Goal: Transaction & Acquisition: Purchase product/service

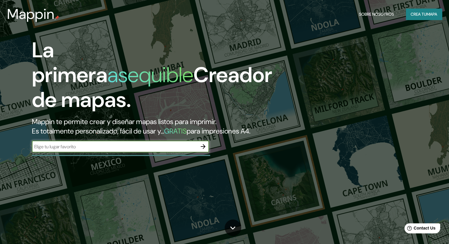
click at [186, 150] on input "text" at bounding box center [114, 146] width 165 height 7
click at [202, 149] on icon "button" at bounding box center [203, 146] width 5 height 5
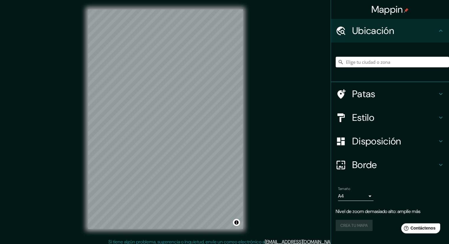
click at [358, 116] on font "Estilo" at bounding box center [363, 117] width 22 height 12
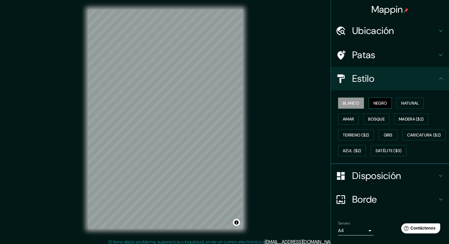
click at [369, 102] on button "Negro" at bounding box center [380, 102] width 23 height 11
click at [417, 101] on button "Natural" at bounding box center [410, 102] width 27 height 11
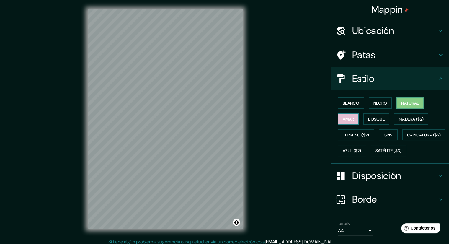
click at [353, 120] on button "Amar" at bounding box center [348, 118] width 21 height 11
click at [369, 120] on font "Bosque" at bounding box center [376, 118] width 17 height 5
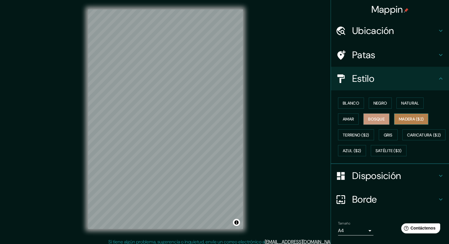
click at [421, 120] on font "Madera ($2)" at bounding box center [411, 118] width 25 height 5
click at [358, 135] on font "Terreno ($2)" at bounding box center [356, 134] width 27 height 5
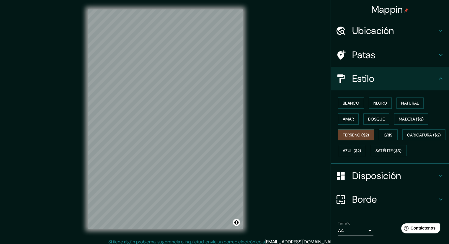
click at [396, 133] on div "Blanco Negro Natural Amar Bosque Madera ($2) Terreno ($2) Gris Caricatura ($2) …" at bounding box center [392, 127] width 113 height 64
click at [384, 134] on font "Gris" at bounding box center [388, 134] width 9 height 5
click at [374, 121] on font "Bosque" at bounding box center [376, 118] width 17 height 5
click at [243, 124] on div "© Mapbox © OpenStreetMap Improve this map" at bounding box center [166, 119] width 174 height 238
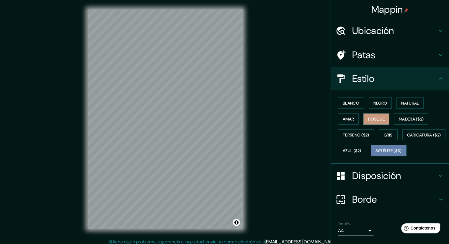
click at [376, 154] on font "Satélite ($3)" at bounding box center [389, 150] width 26 height 5
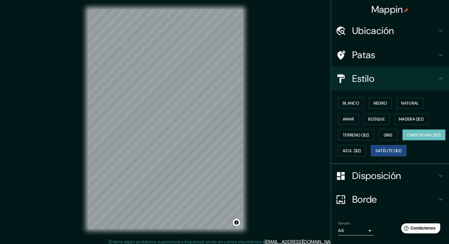
click at [407, 138] on font "Caricatura ($2)" at bounding box center [424, 134] width 34 height 5
click at [362, 148] on font "Azul ($2)" at bounding box center [352, 150] width 19 height 5
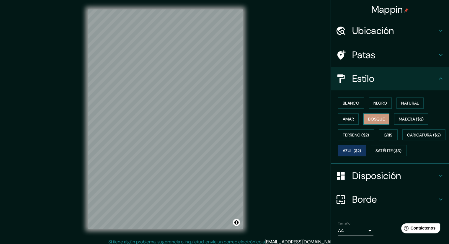
click at [375, 117] on font "Bosque" at bounding box center [376, 118] width 17 height 5
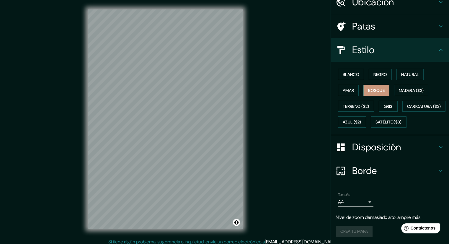
scroll to position [43, 0]
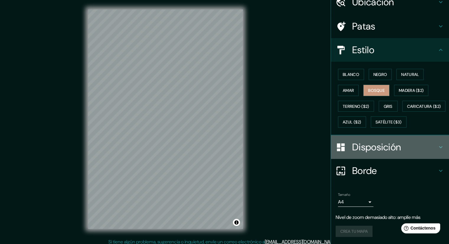
click at [379, 149] on font "Disposición" at bounding box center [376, 147] width 49 height 12
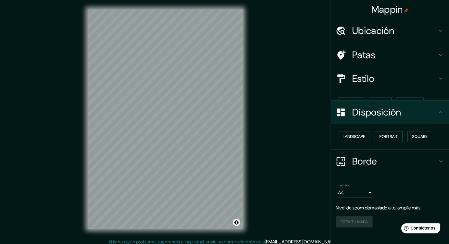
scroll to position [0, 0]
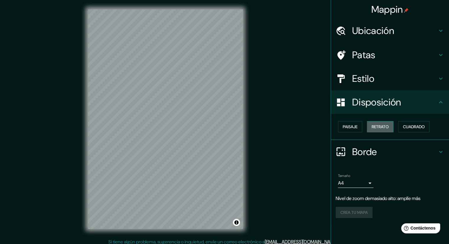
click at [386, 126] on font "Retrato" at bounding box center [380, 126] width 17 height 5
click at [384, 127] on font "Retrato" at bounding box center [380, 126] width 17 height 5
click at [412, 126] on font "Cuadrado" at bounding box center [414, 126] width 22 height 5
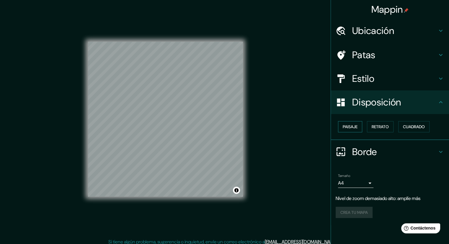
click at [354, 126] on font "Paisaje" at bounding box center [350, 126] width 15 height 5
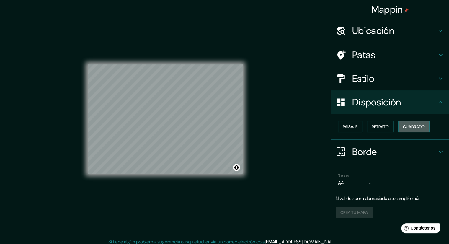
click at [413, 127] on font "Cuadrado" at bounding box center [414, 126] width 22 height 5
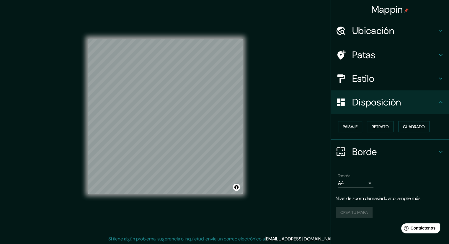
scroll to position [4, 0]
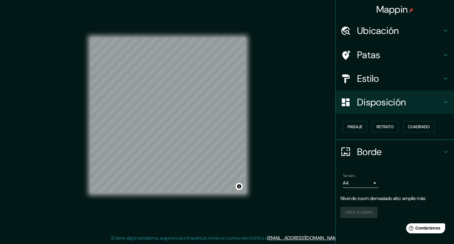
click at [367, 180] on body "Mappin Ubicación Patas Estilo Disposición Paisaje Retrato Cuadrado Borde Elige …" at bounding box center [227, 118] width 454 height 244
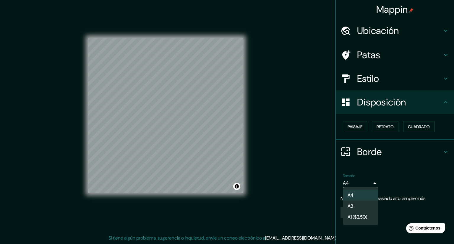
click at [392, 176] on div at bounding box center [227, 122] width 454 height 244
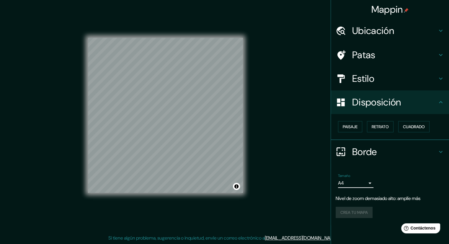
click at [367, 181] on body "Mappin Ubicación Patas Estilo Disposición Paisaje Retrato Cuadrado Borde Elige …" at bounding box center [224, 118] width 449 height 244
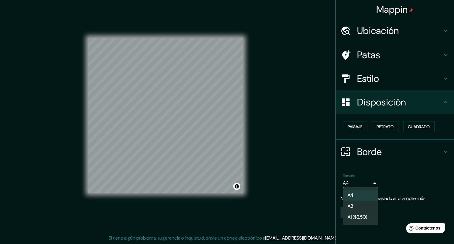
click at [352, 204] on font "A3" at bounding box center [350, 206] width 6 height 6
type input "a4"
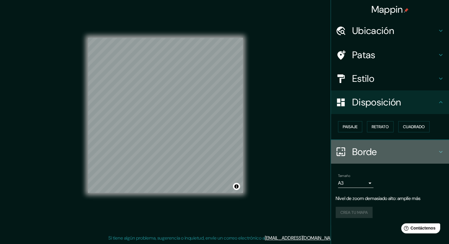
click at [387, 149] on h4 "Borde" at bounding box center [394, 152] width 85 height 12
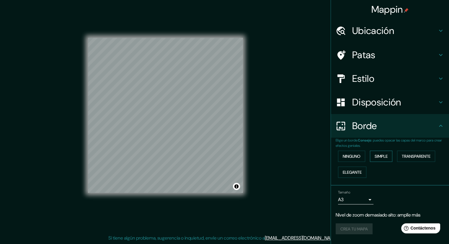
click at [382, 157] on font "Simple" at bounding box center [381, 156] width 13 height 5
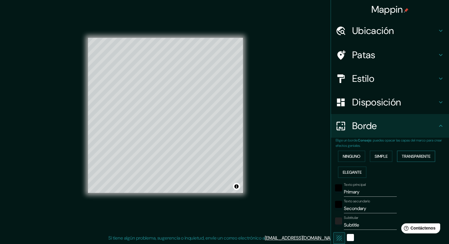
click at [412, 155] on font "Transparente" at bounding box center [416, 156] width 29 height 5
click at [350, 172] on font "Elegante" at bounding box center [352, 172] width 19 height 5
click at [354, 157] on font "Ninguno" at bounding box center [352, 156] width 18 height 5
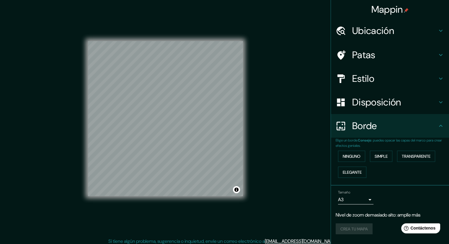
scroll to position [0, 0]
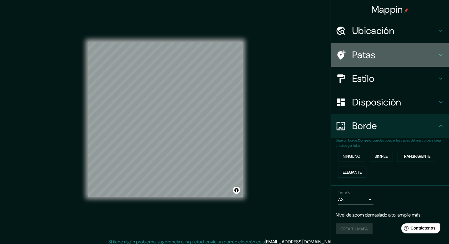
click at [370, 53] on font "Patas" at bounding box center [363, 55] width 23 height 12
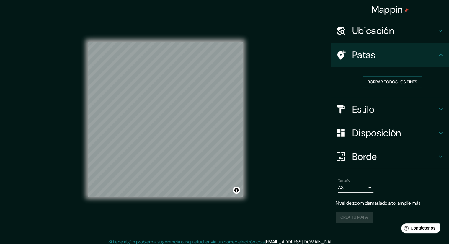
click at [385, 27] on font "Ubicación" at bounding box center [373, 31] width 42 height 12
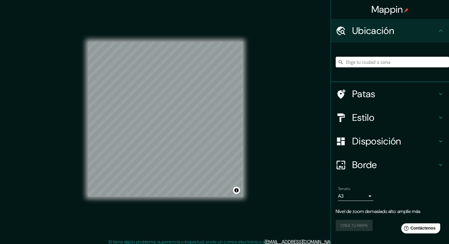
click at [385, 27] on font "Ubicación" at bounding box center [373, 31] width 42 height 12
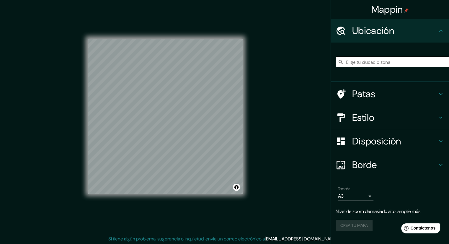
scroll to position [4, 0]
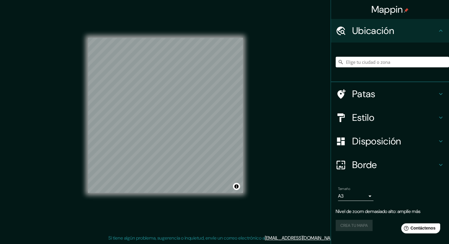
click at [345, 229] on div "Crea tu mapa" at bounding box center [390, 225] width 109 height 11
click at [388, 33] on font "Ubicación" at bounding box center [373, 31] width 42 height 12
click at [343, 227] on div "Crea tu mapa" at bounding box center [390, 225] width 109 height 11
